Goal: Book appointment/travel/reservation

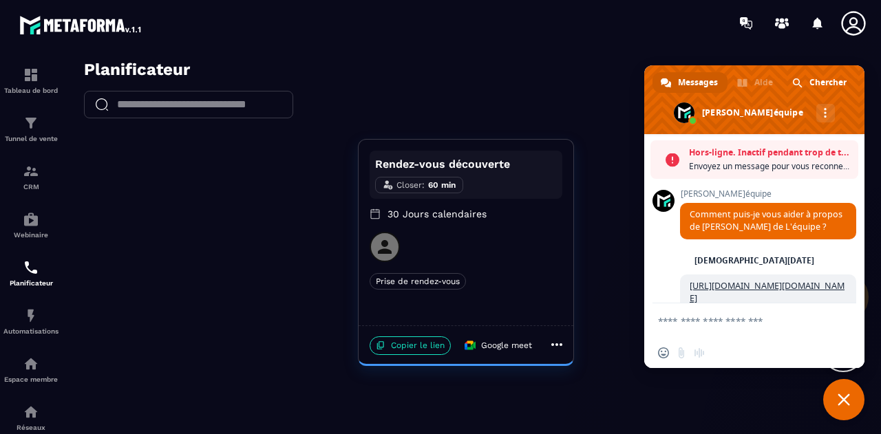
scroll to position [6254, 0]
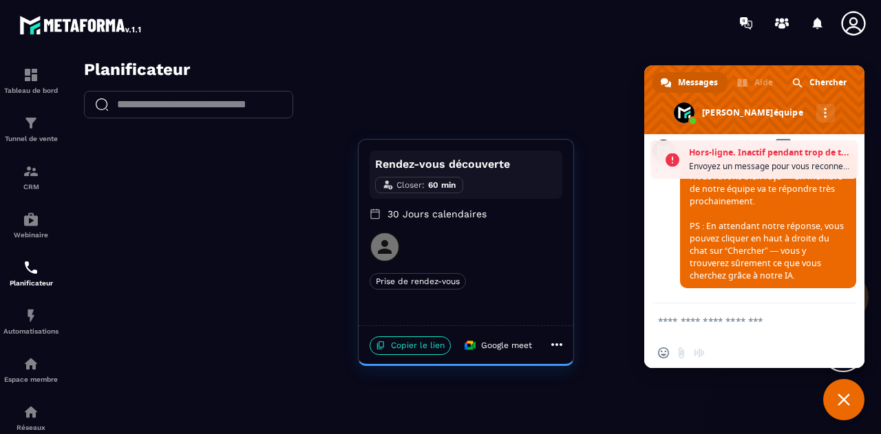
click at [237, 251] on div "Rendez-vous découverte Closer : 60 min 30 Jours calendaires Prise de rendez-vou…" at bounding box center [466, 252] width 802 height 227
click at [733, 330] on textarea "Entrez votre message..." at bounding box center [740, 320] width 165 height 34
type textarea "**********"
click at [838, 320] on span "Envoyer" at bounding box center [840, 321] width 10 height 10
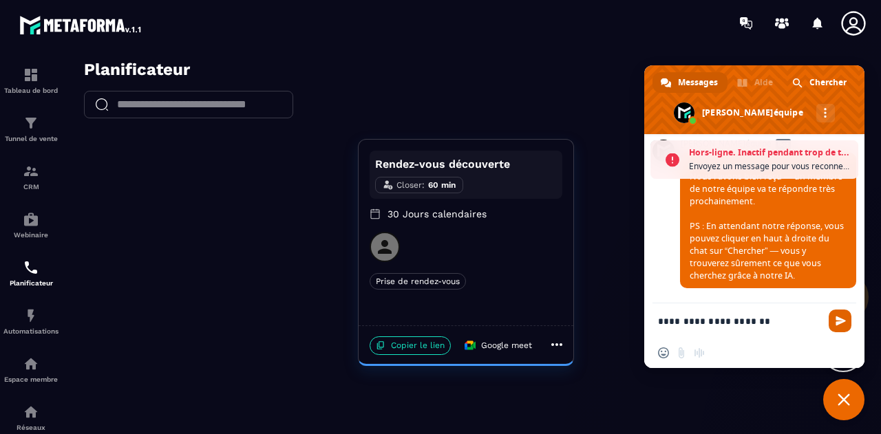
scroll to position [6254, 0]
click at [838, 322] on span "Envoyer" at bounding box center [840, 321] width 10 height 10
click at [808, 166] on span "Aucun message ne peut être échangé pour le moment." at bounding box center [770, 167] width 162 height 14
click at [841, 330] on span "Envoyer" at bounding box center [839, 321] width 23 height 23
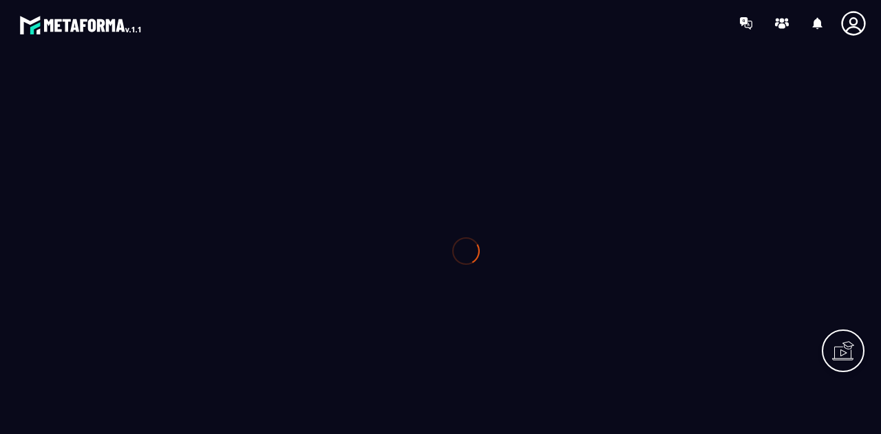
click at [333, 141] on div at bounding box center [466, 251] width 802 height 383
